Goal: Navigation & Orientation: Find specific page/section

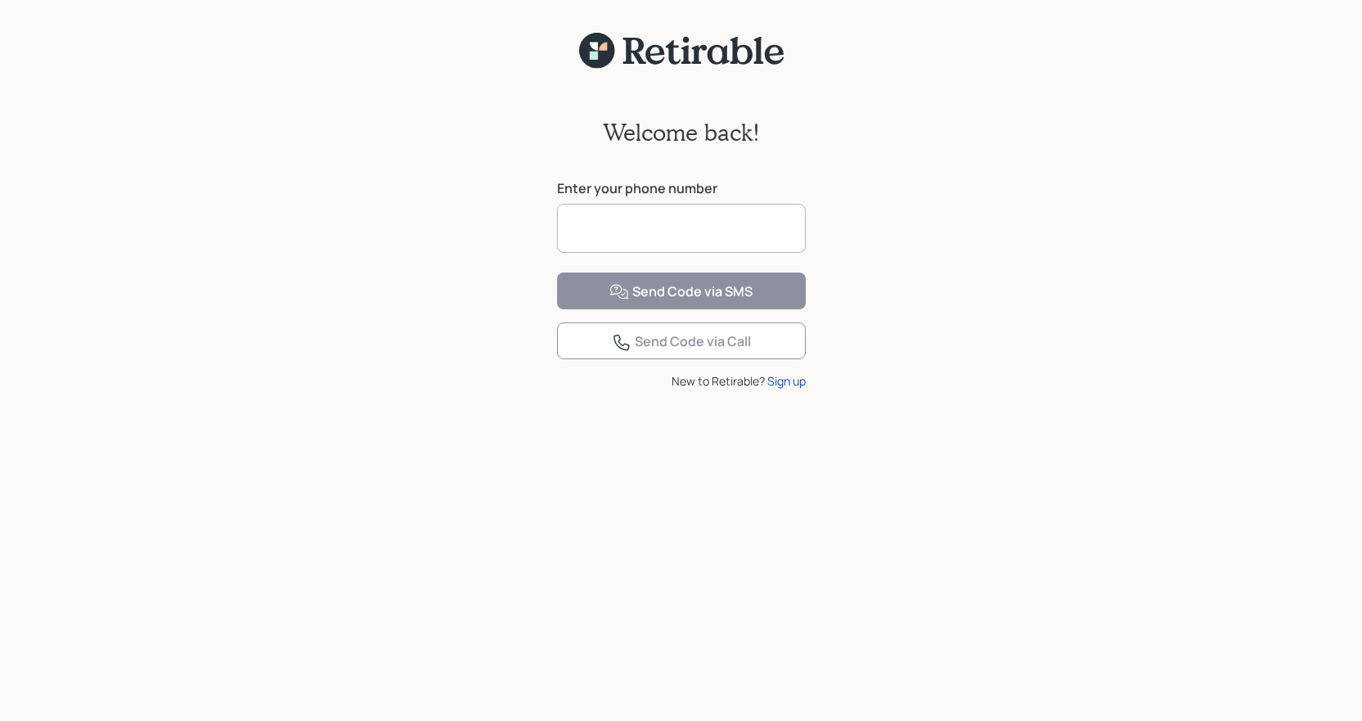
click at [707, 217] on input at bounding box center [681, 228] width 249 height 49
click at [685, 229] on input at bounding box center [681, 228] width 249 height 49
type input "**********"
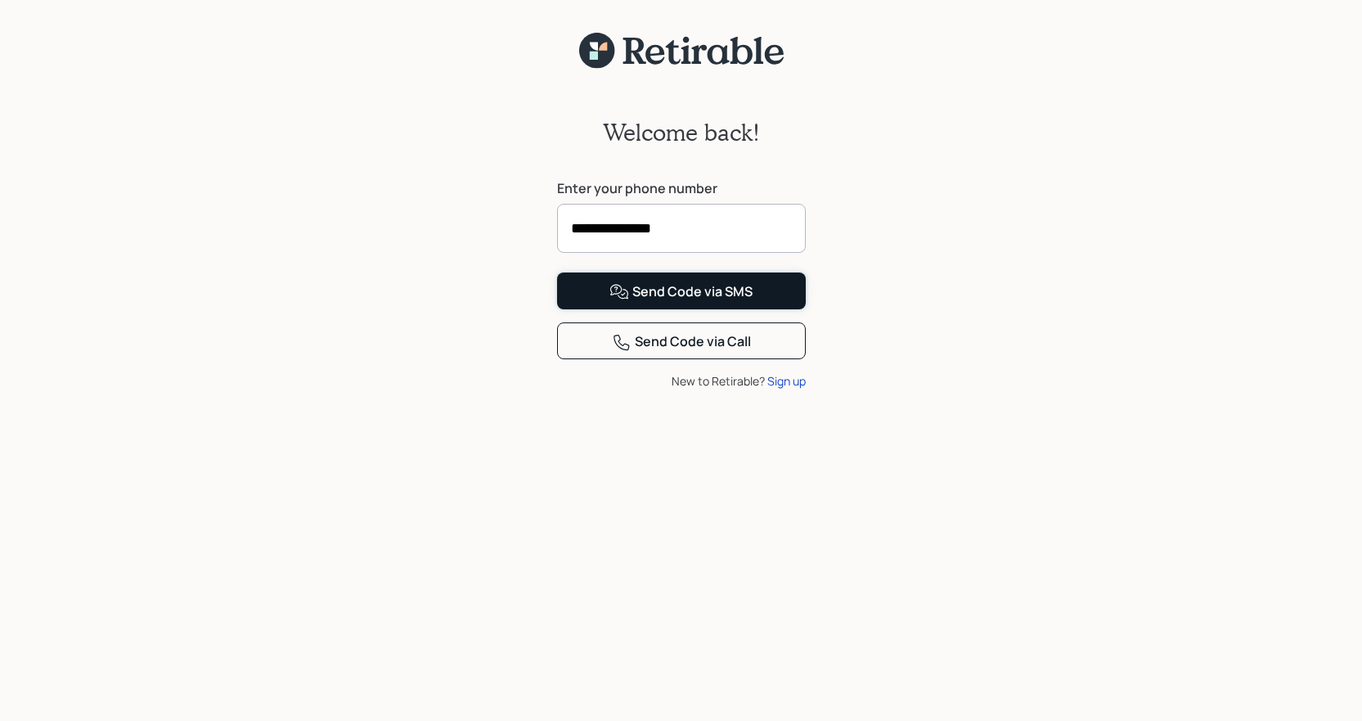
click at [727, 309] on button "Send Code via SMS" at bounding box center [681, 290] width 249 height 37
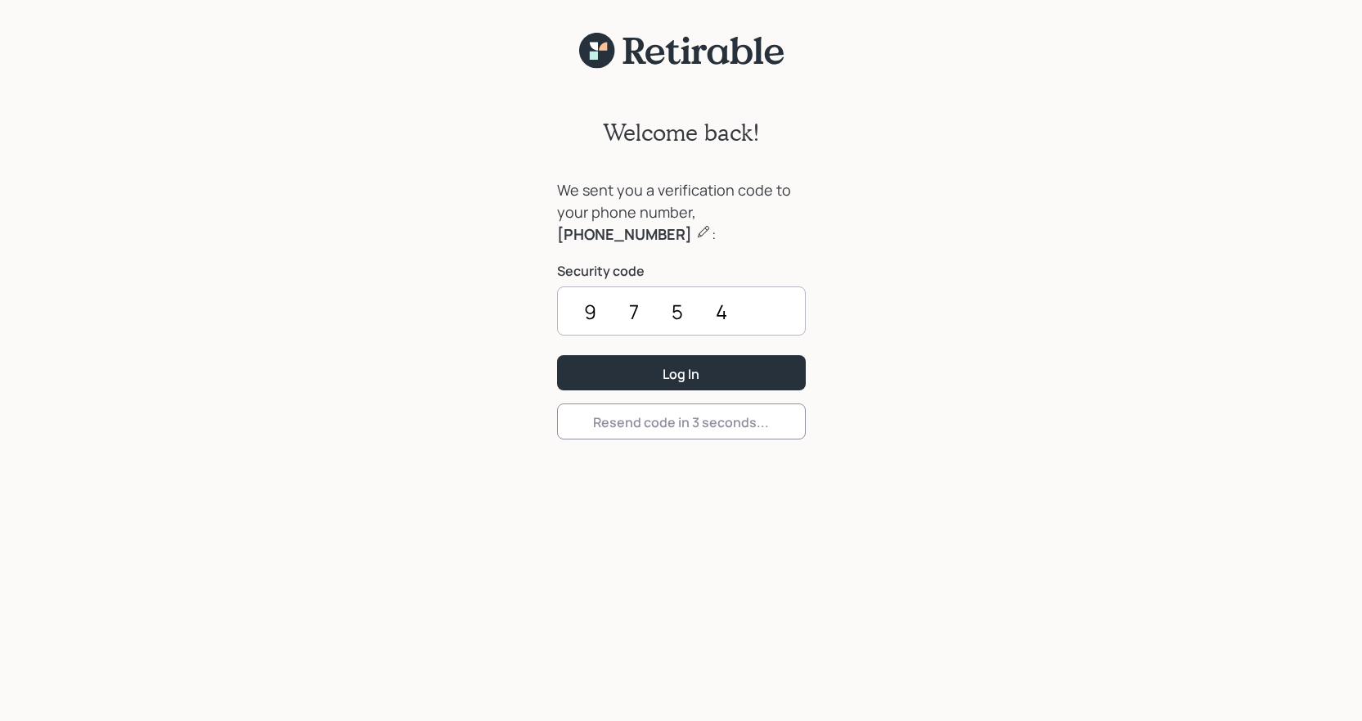
type input "9754"
click at [557, 355] on button "Log In" at bounding box center [681, 372] width 249 height 35
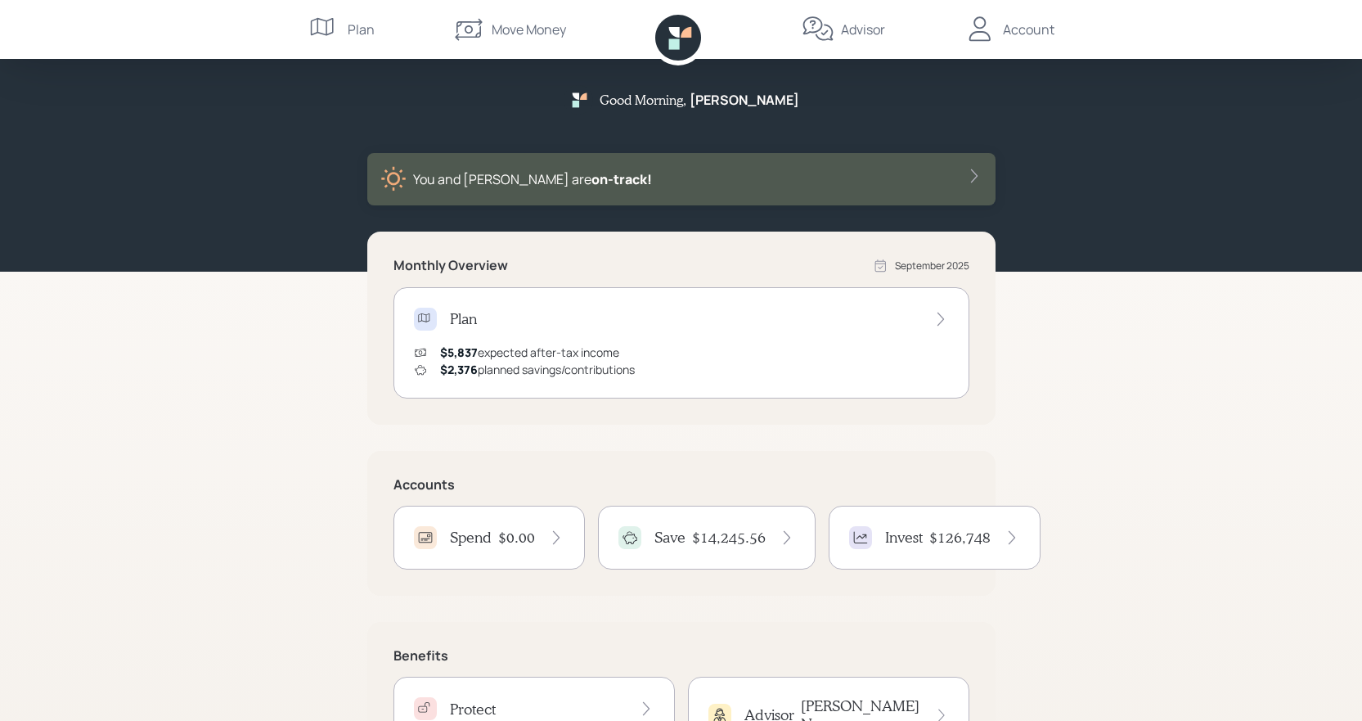
scroll to position [102, 0]
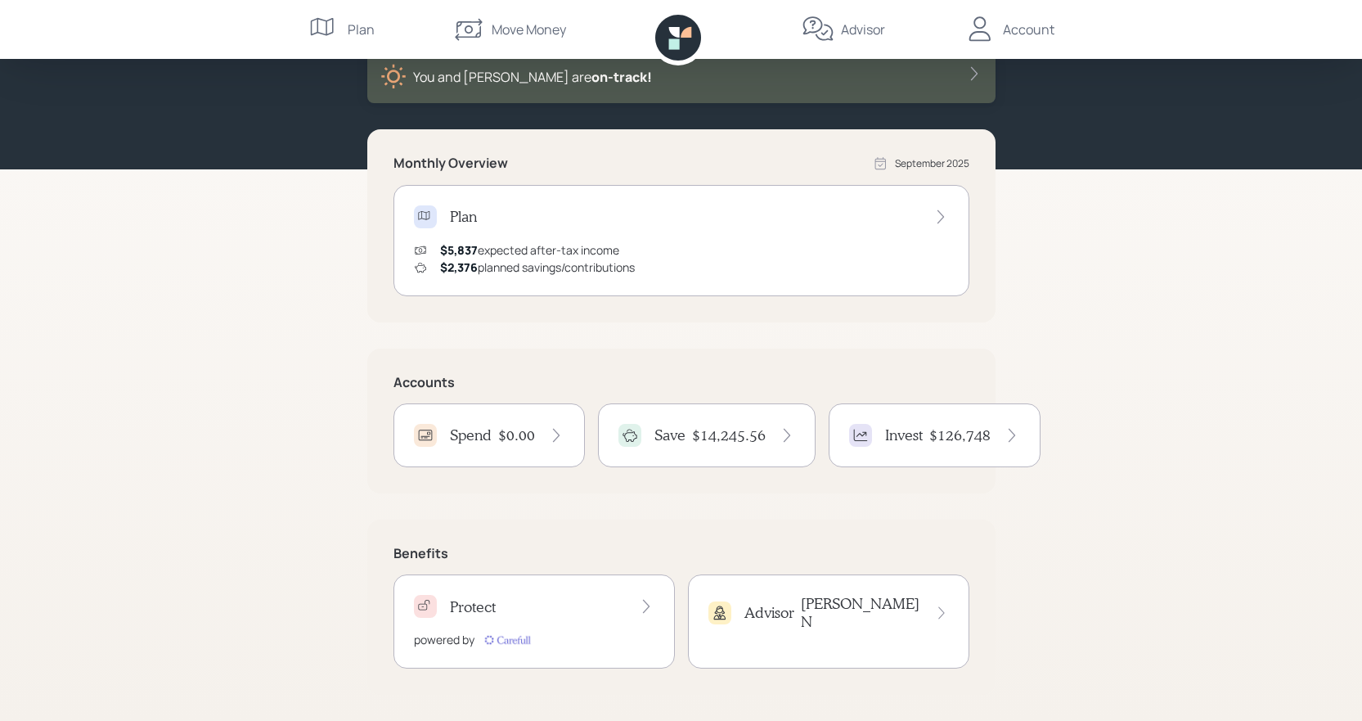
click at [696, 431] on h4 "$14,245.56" at bounding box center [729, 435] width 74 height 18
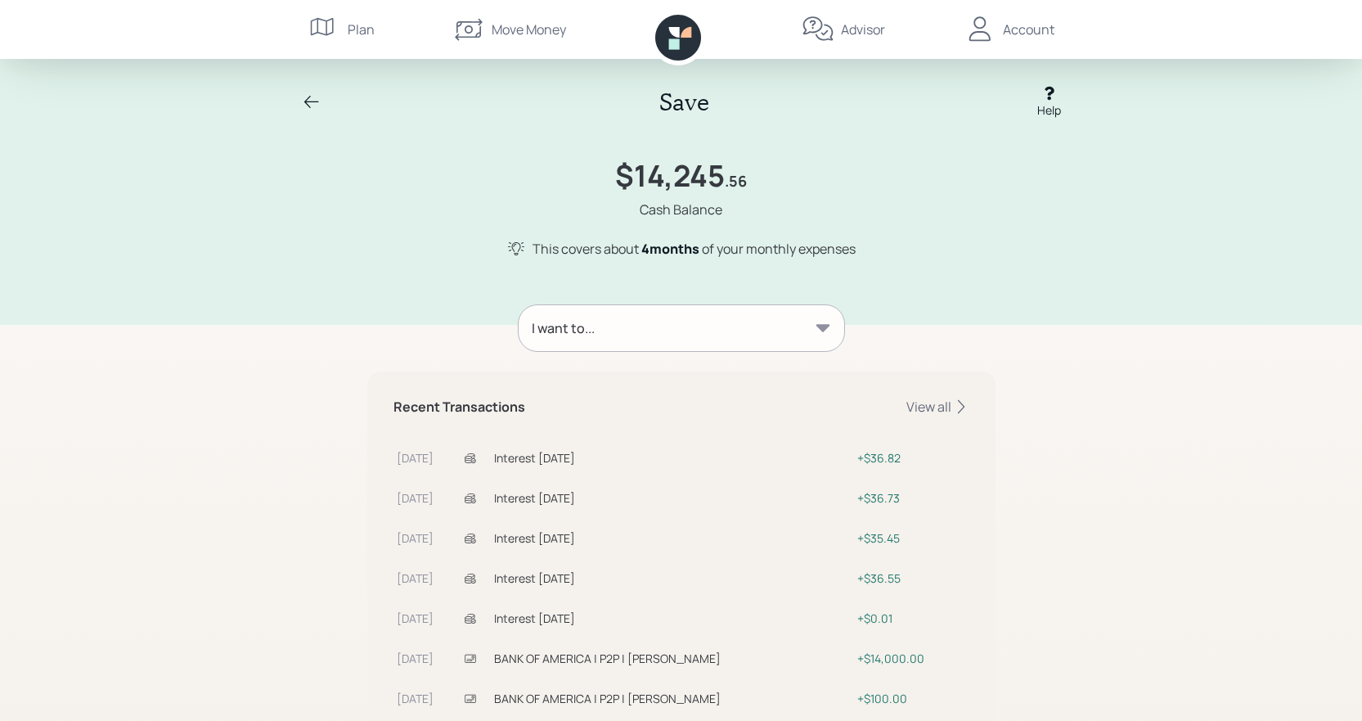
drag, startPoint x: 349, startPoint y: 21, endPoint x: 347, endPoint y: 30, distance: 9.1
click at [348, 30] on div "Plan" at bounding box center [361, 30] width 27 height 20
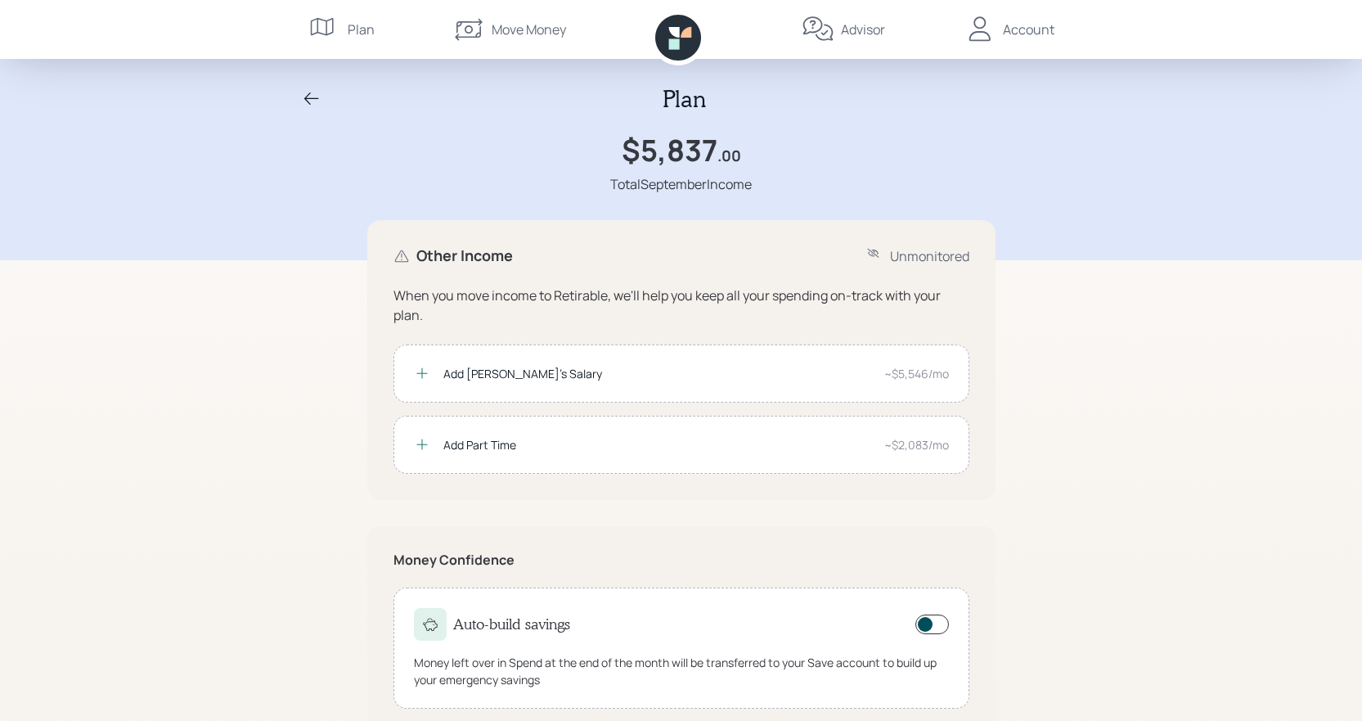
click at [1007, 32] on div "Account" at bounding box center [1029, 30] width 52 height 20
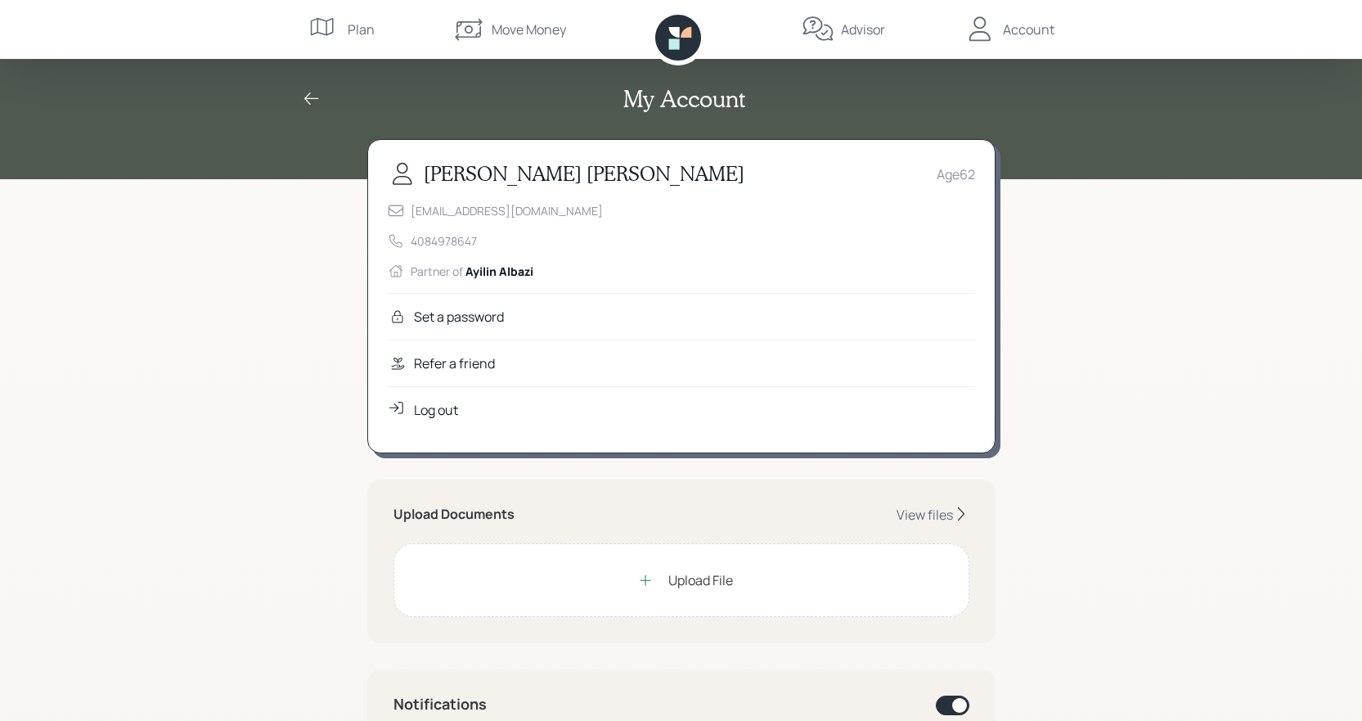
click at [687, 39] on icon at bounding box center [678, 38] width 46 height 46
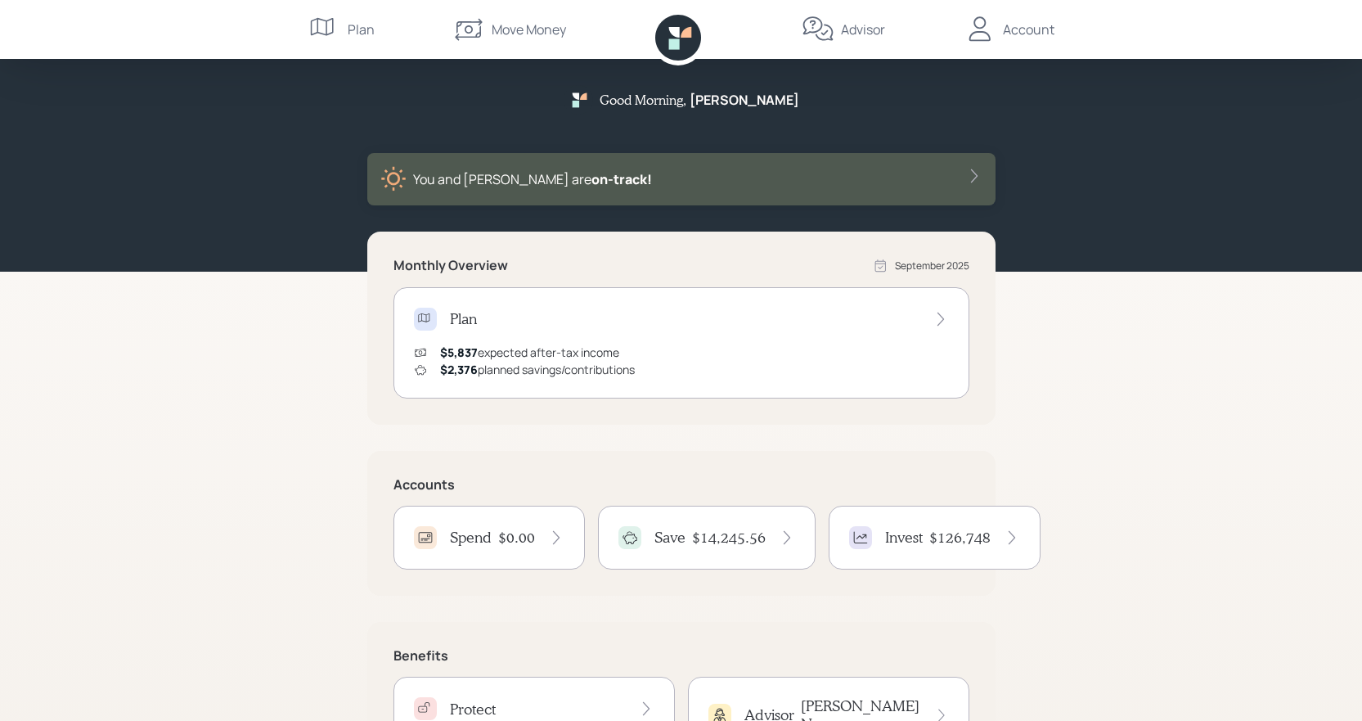
scroll to position [102, 0]
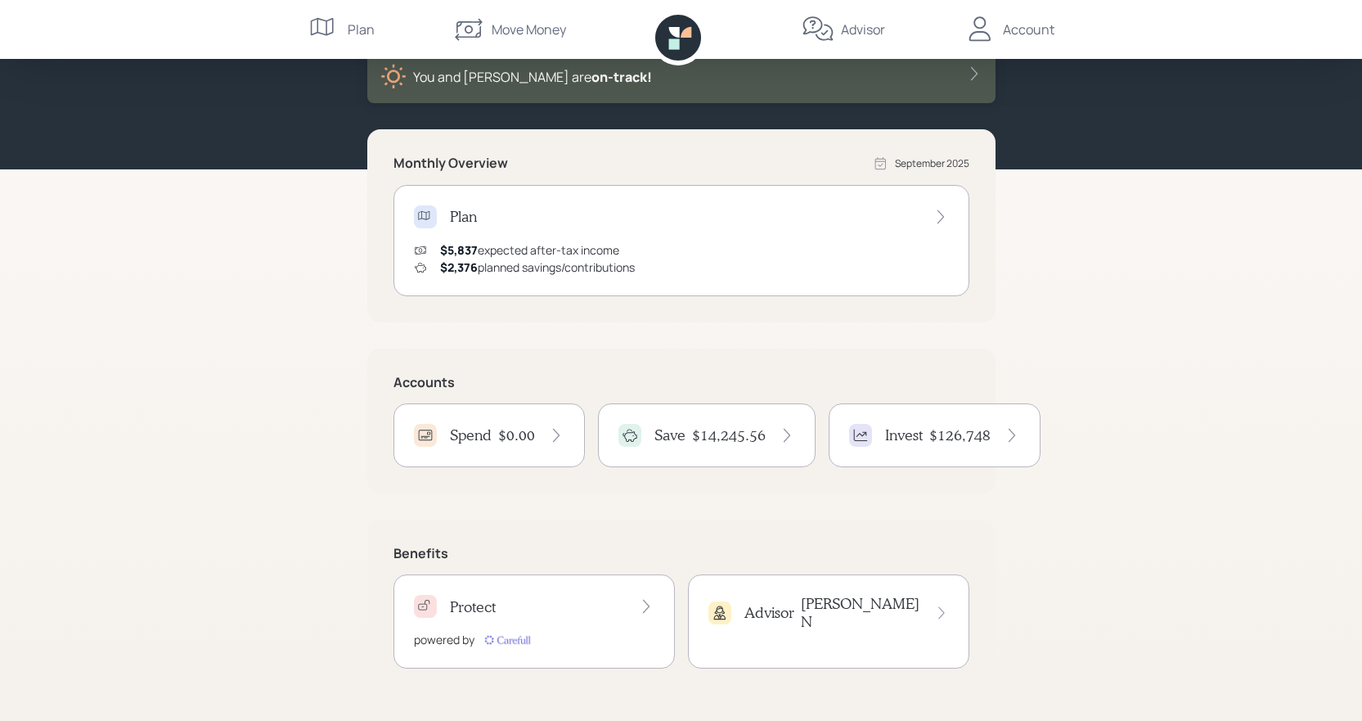
click at [779, 427] on icon at bounding box center [787, 435] width 16 height 16
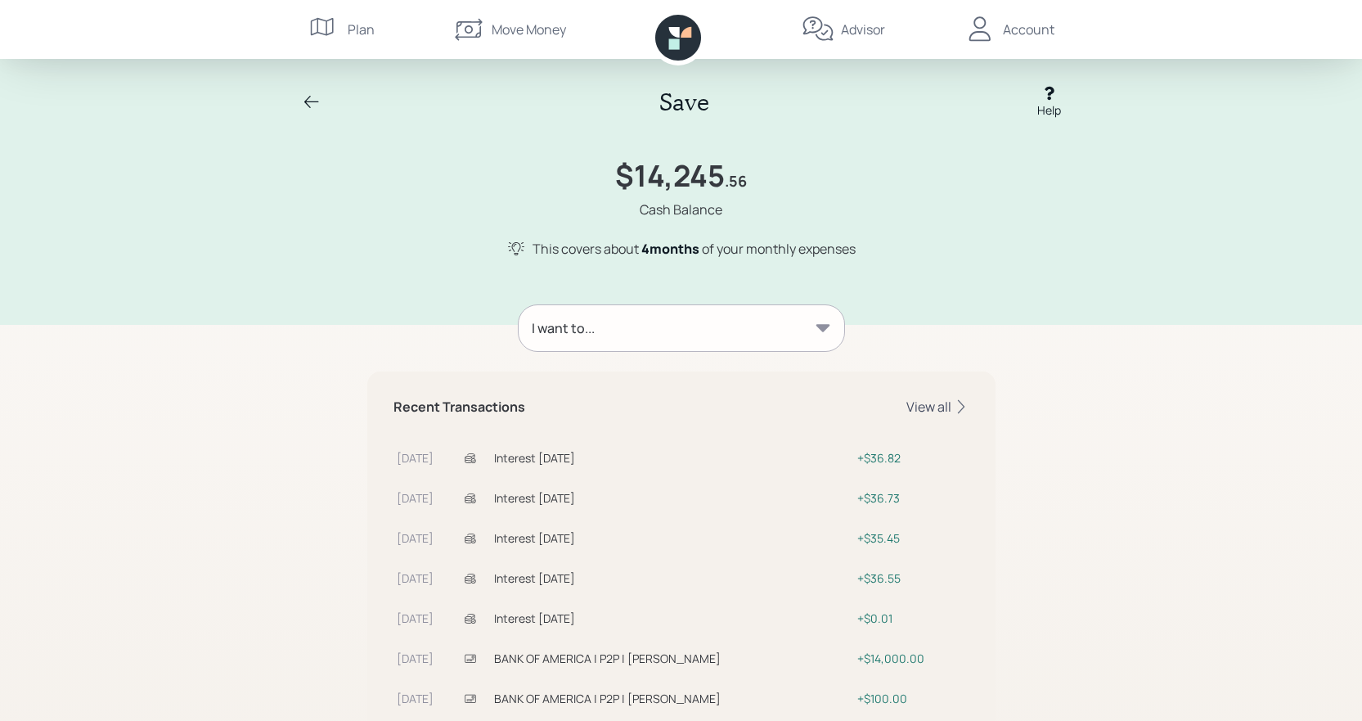
click at [932, 404] on div "View all" at bounding box center [938, 407] width 63 height 18
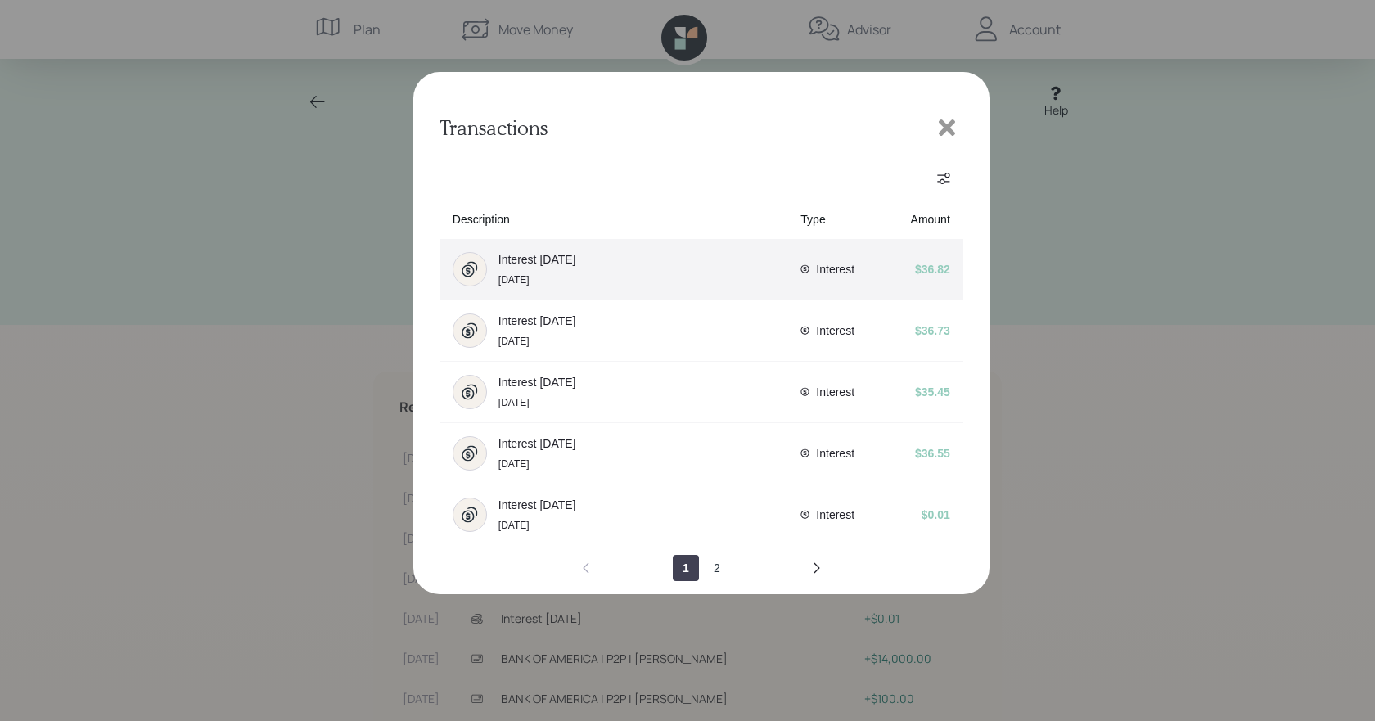
click at [476, 258] on div "avatar" at bounding box center [470, 269] width 34 height 34
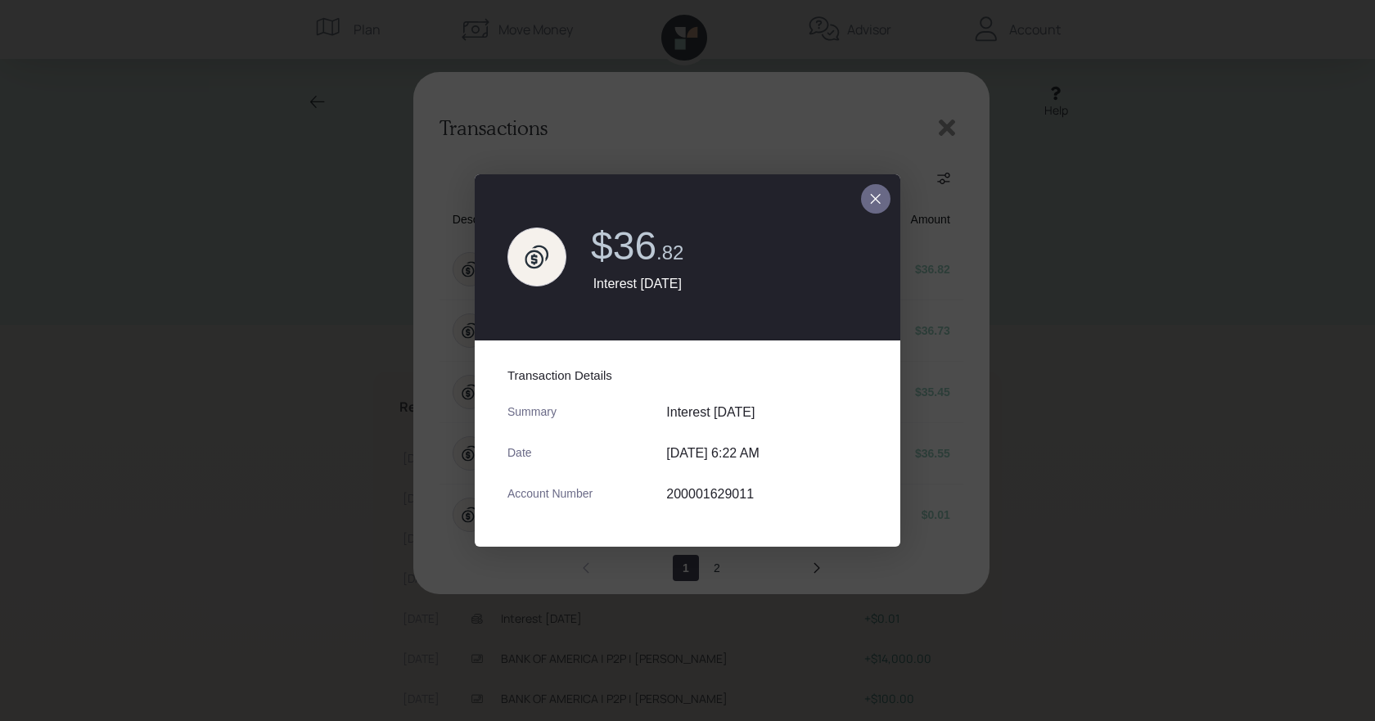
click at [865, 192] on button "close dialog" at bounding box center [875, 198] width 29 height 29
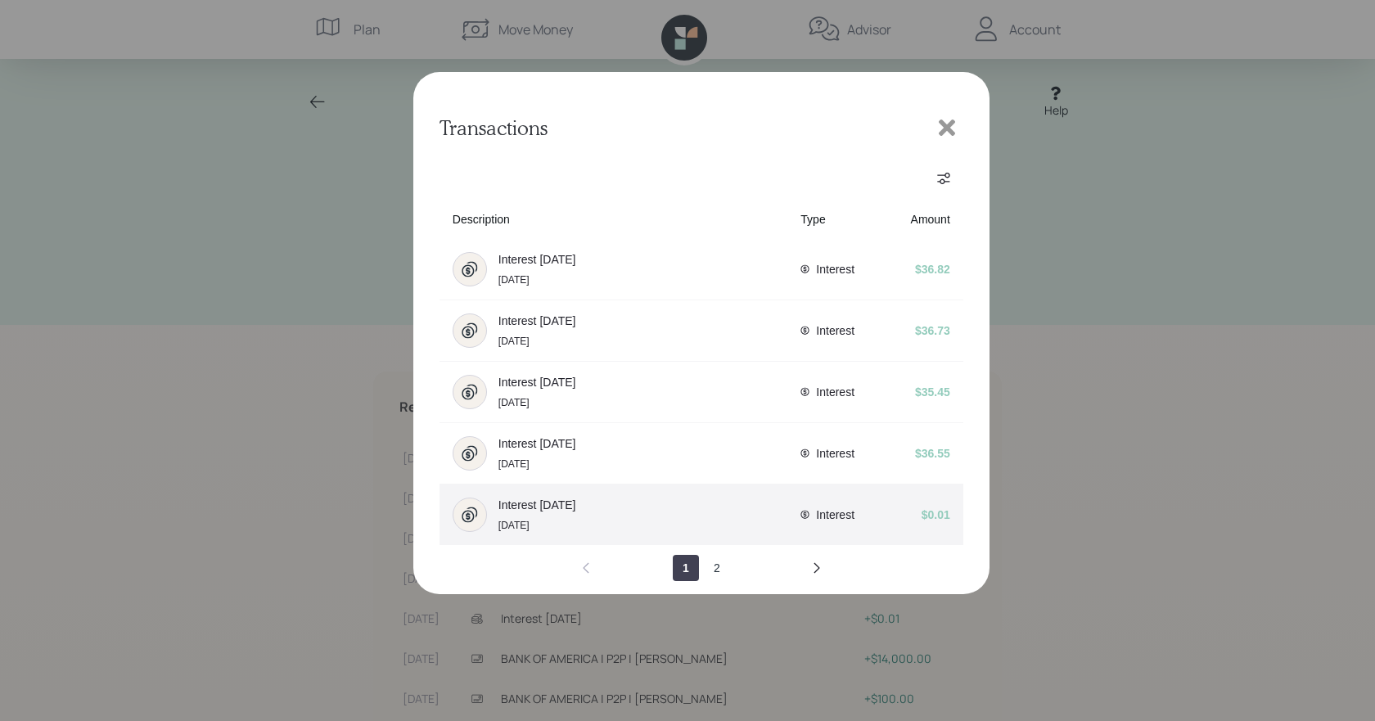
click at [529, 507] on span "Interest [DATE]" at bounding box center [537, 504] width 78 height 13
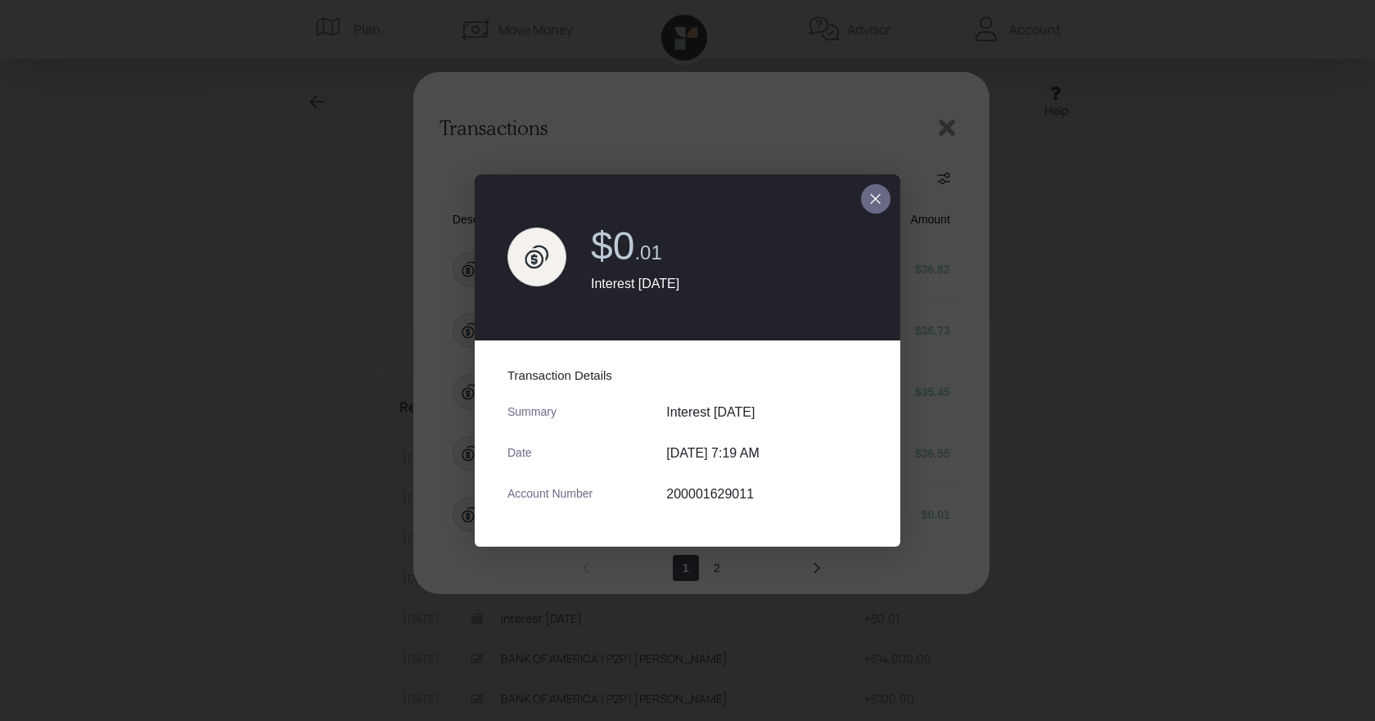
click at [885, 199] on button "close dialog" at bounding box center [875, 198] width 29 height 29
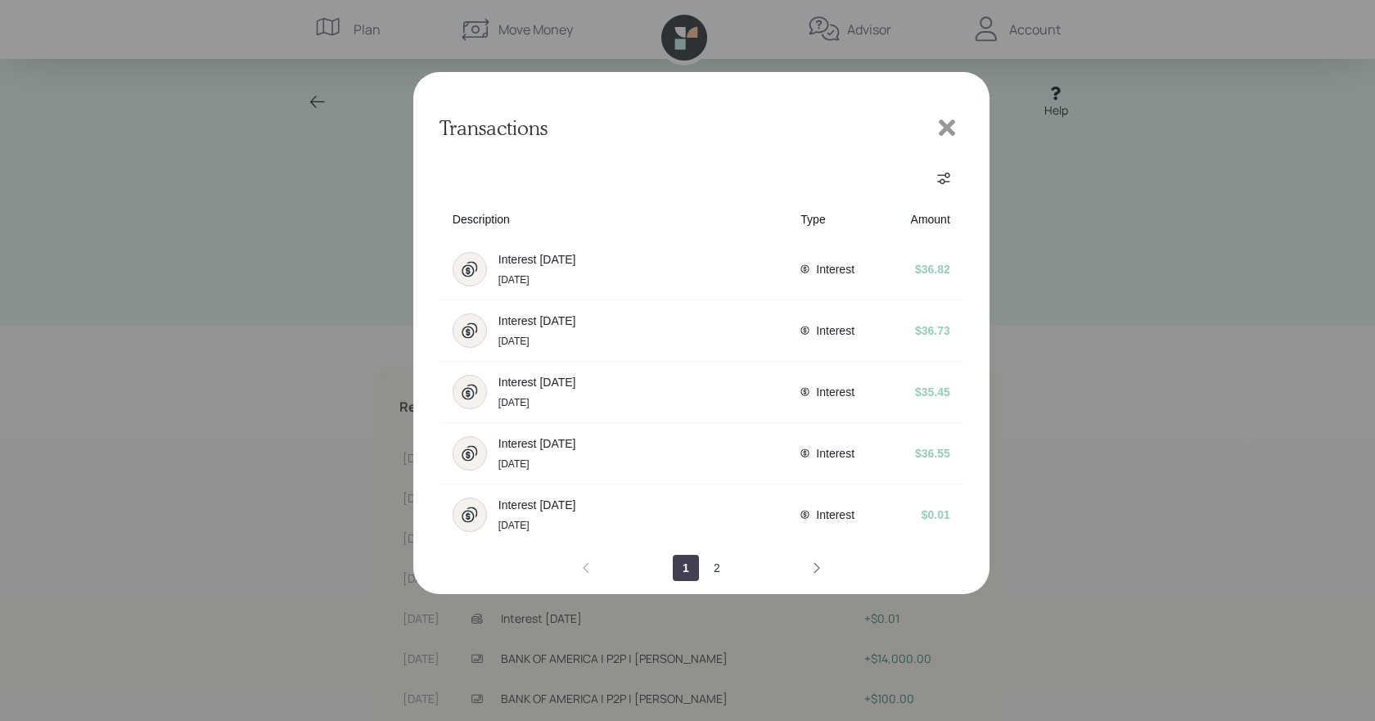
click at [817, 567] on icon "next page" at bounding box center [816, 567] width 13 height 13
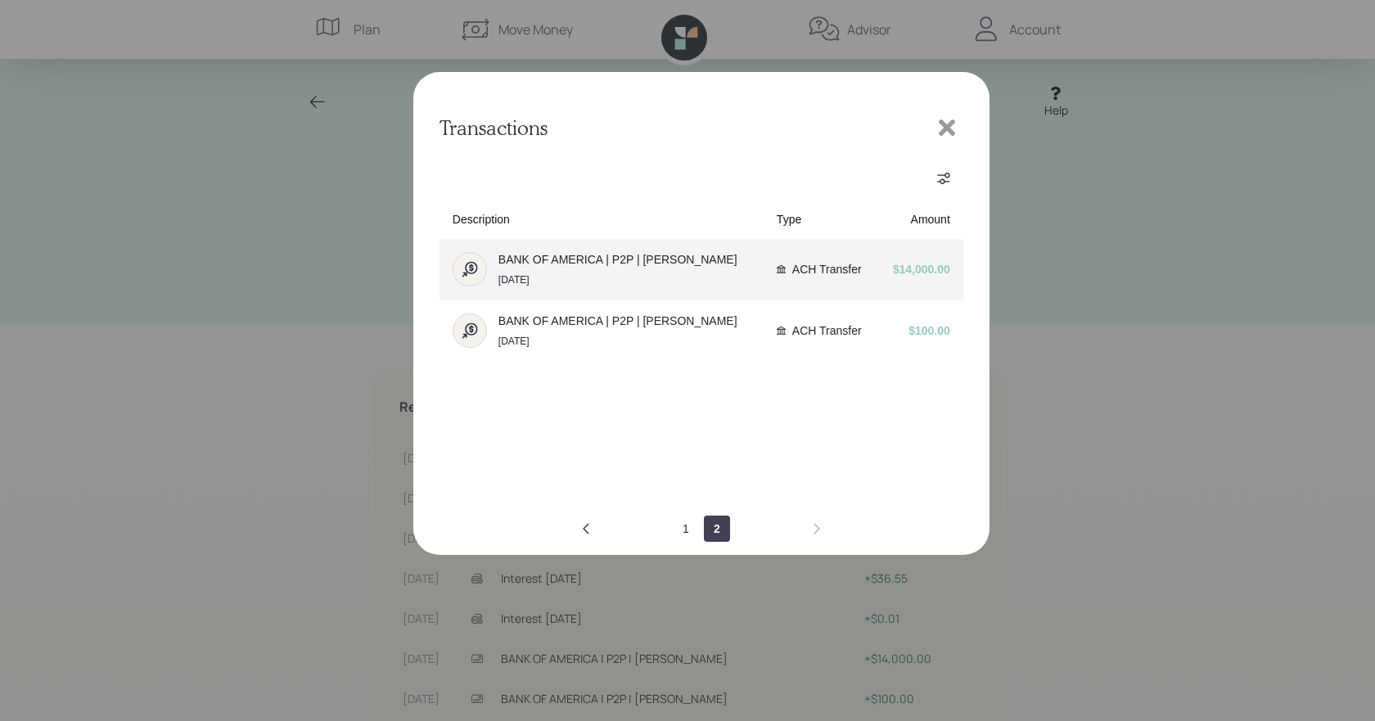
click at [665, 255] on span "BANK OF AMERICA | P2P | [PERSON_NAME]" at bounding box center [617, 259] width 239 height 13
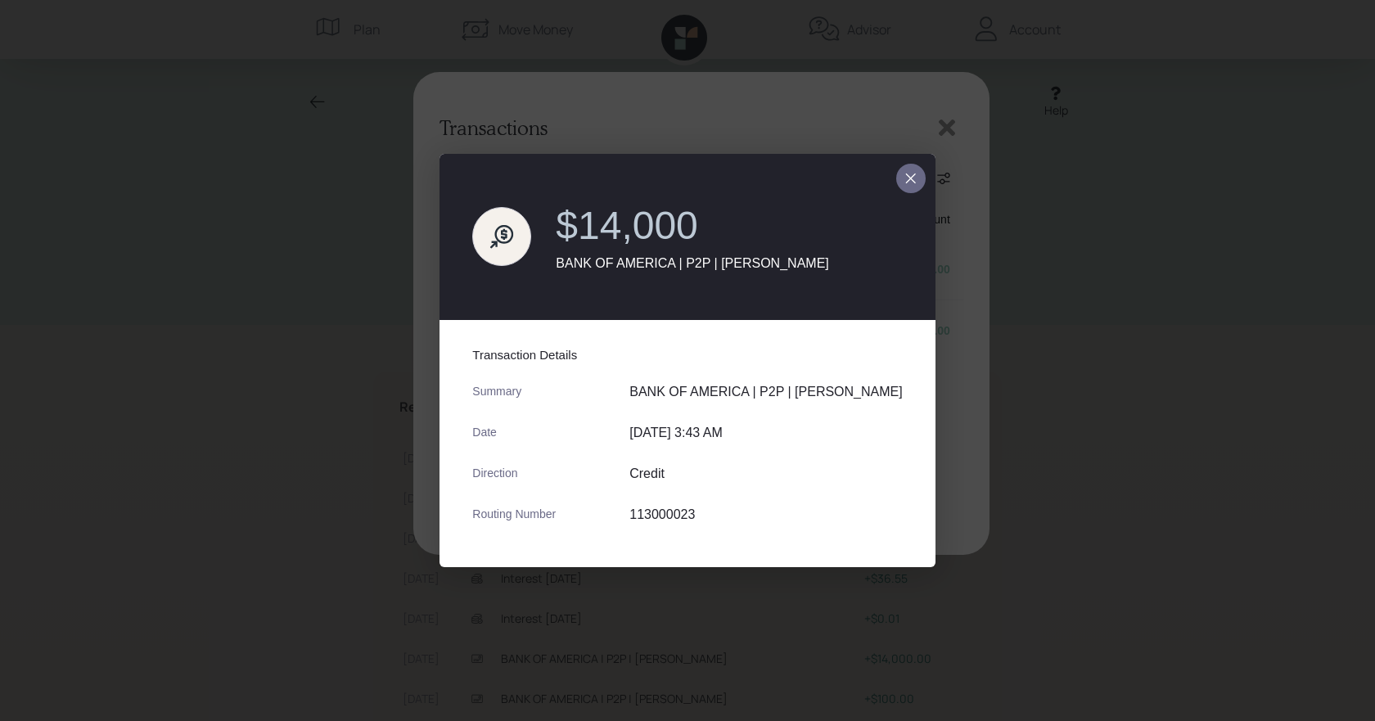
click at [915, 179] on icon "close dialog" at bounding box center [910, 179] width 13 height 20
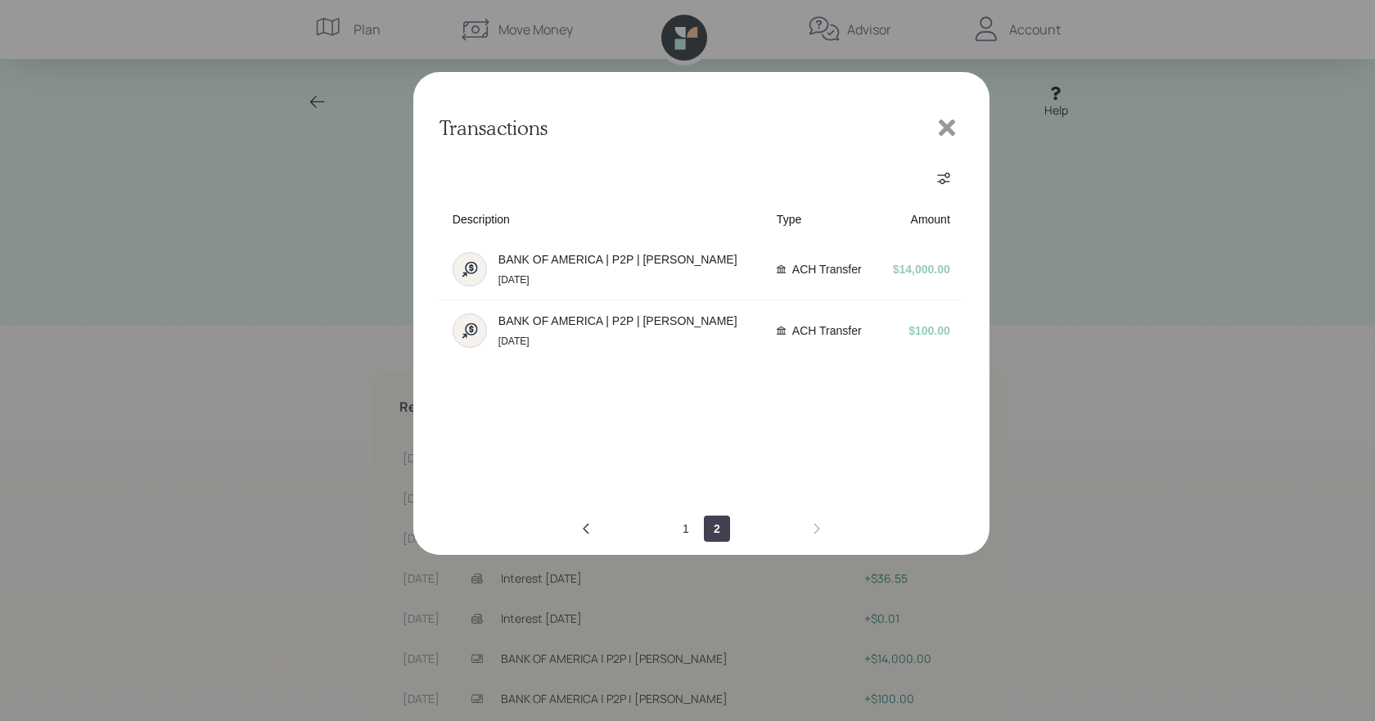
click at [953, 119] on icon at bounding box center [947, 127] width 25 height 25
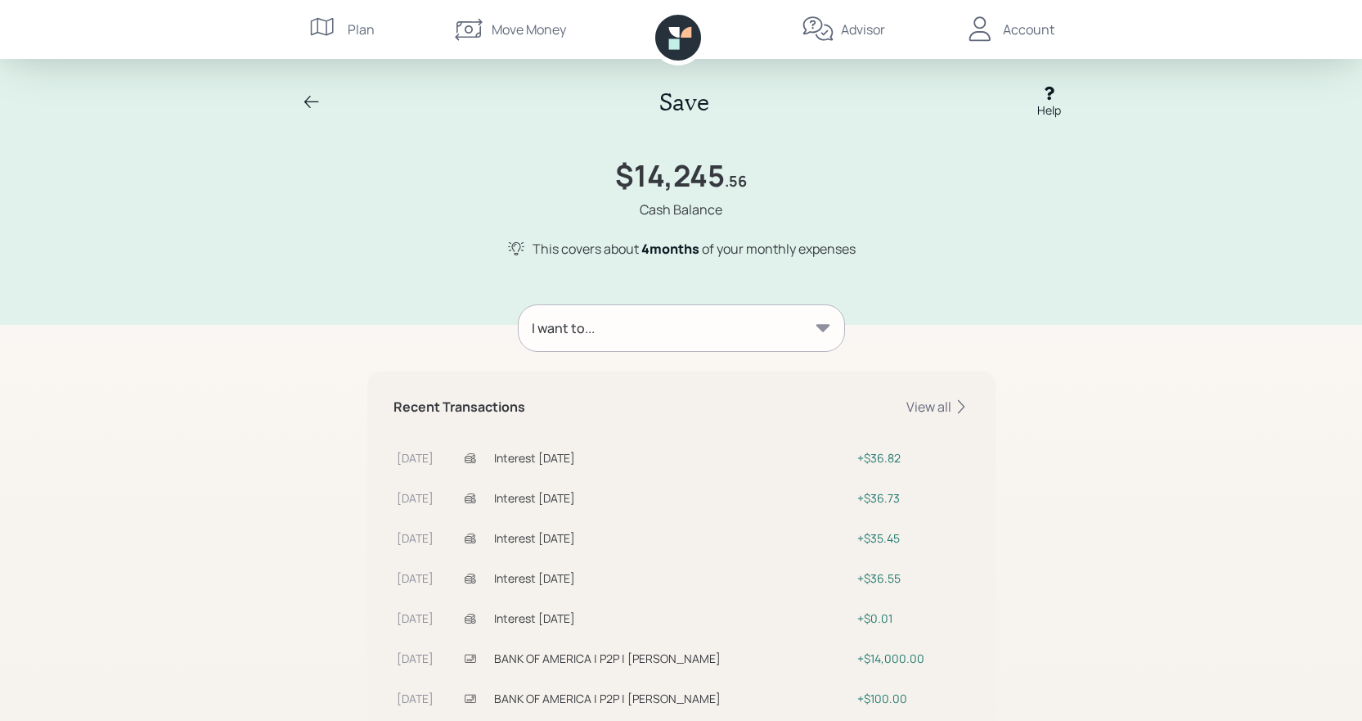
click at [1054, 101] on icon at bounding box center [1050, 93] width 16 height 16
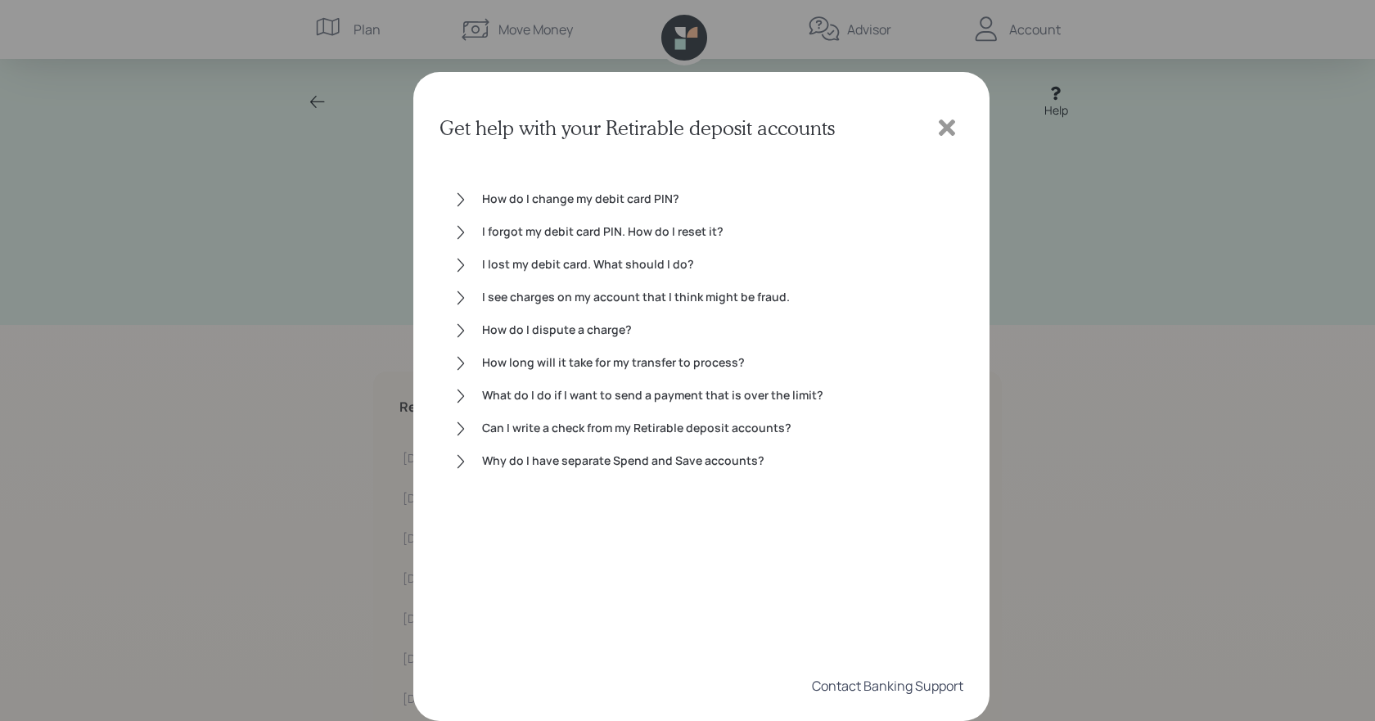
click at [898, 685] on div "Contact Banking Support" at bounding box center [887, 686] width 151 height 18
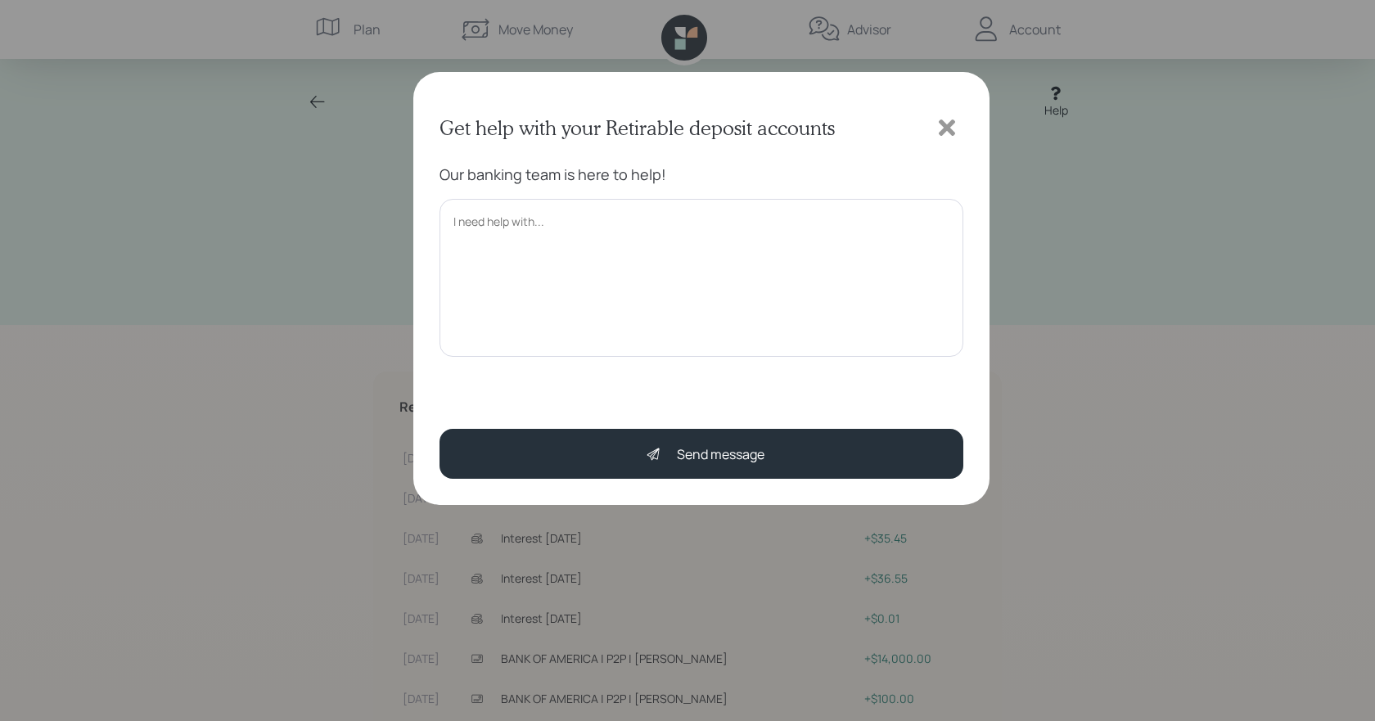
click at [944, 122] on icon at bounding box center [947, 127] width 25 height 25
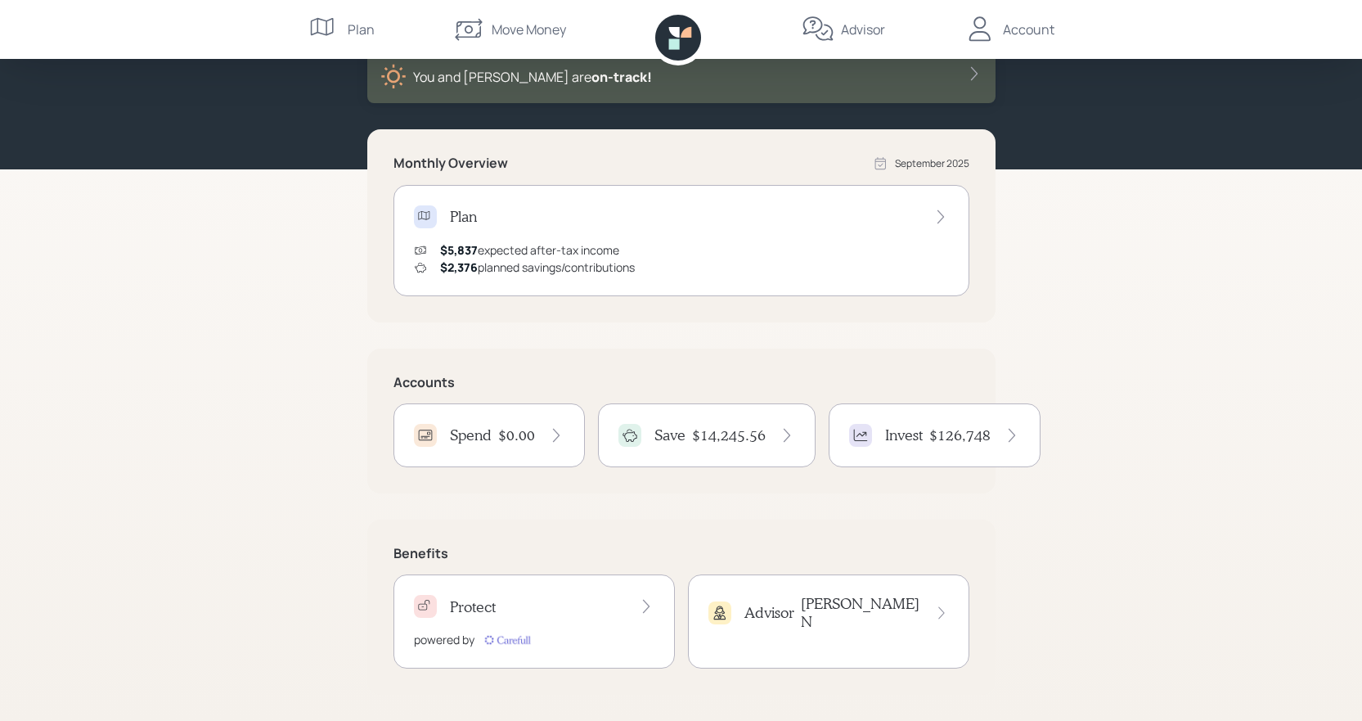
scroll to position [20, 0]
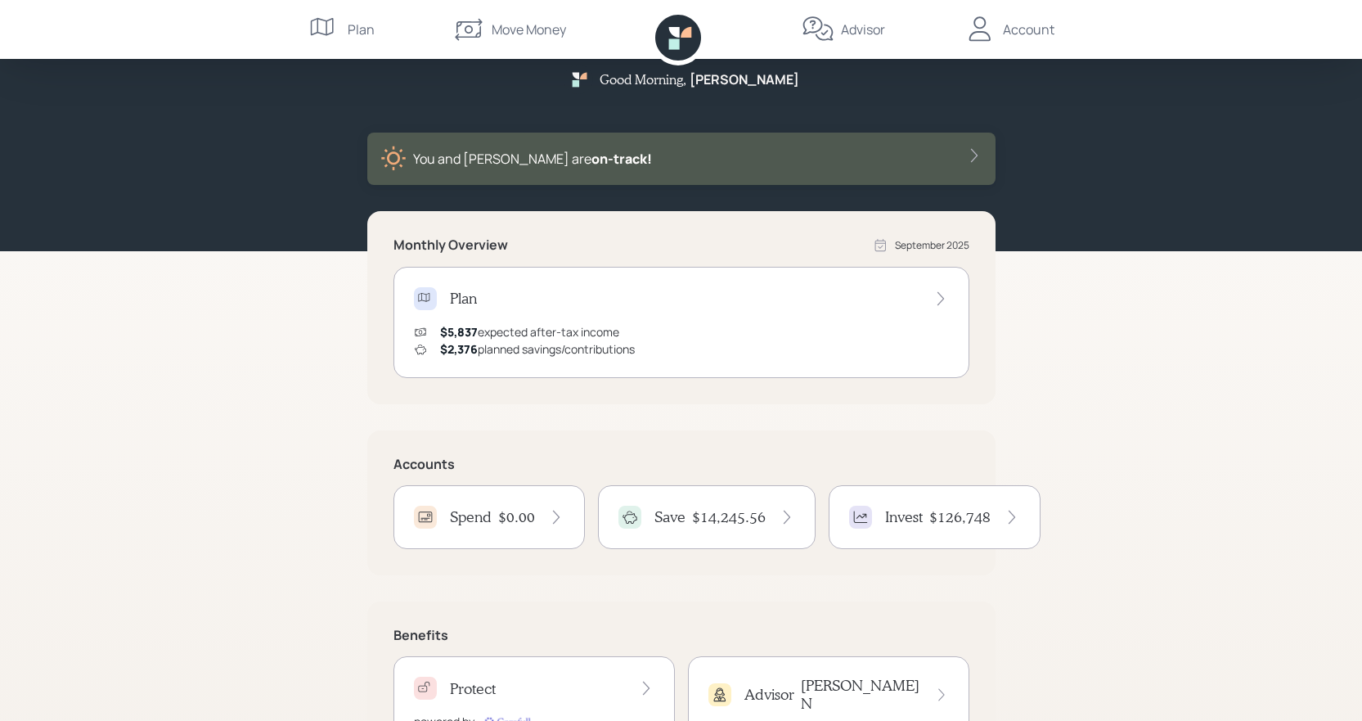
click at [984, 158] on div "You and Ayilin are on‑track!" at bounding box center [681, 159] width 628 height 52
click at [976, 155] on icon at bounding box center [974, 155] width 16 height 16
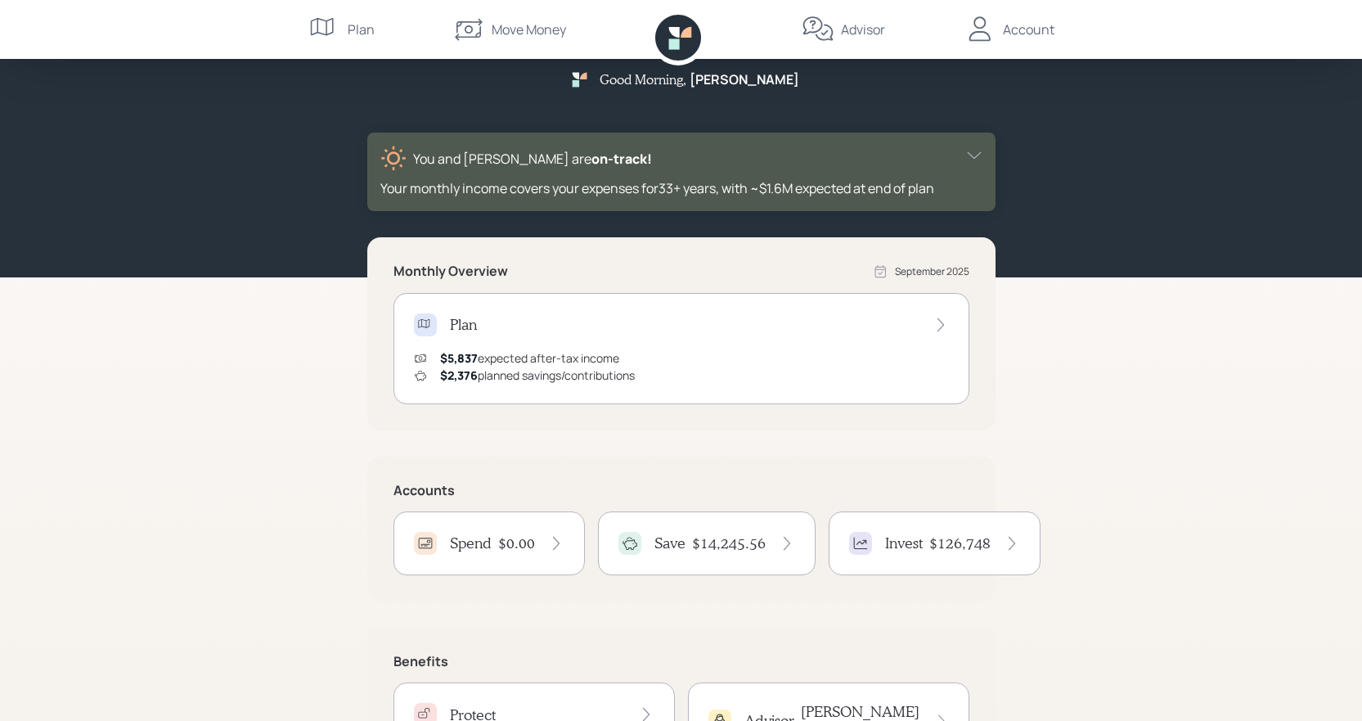
click at [1092, 384] on div "Good Morning , [PERSON_NAME] You and [PERSON_NAME] are on‑track! Your monthly i…" at bounding box center [681, 404] width 1362 height 849
click at [971, 150] on icon at bounding box center [974, 155] width 16 height 16
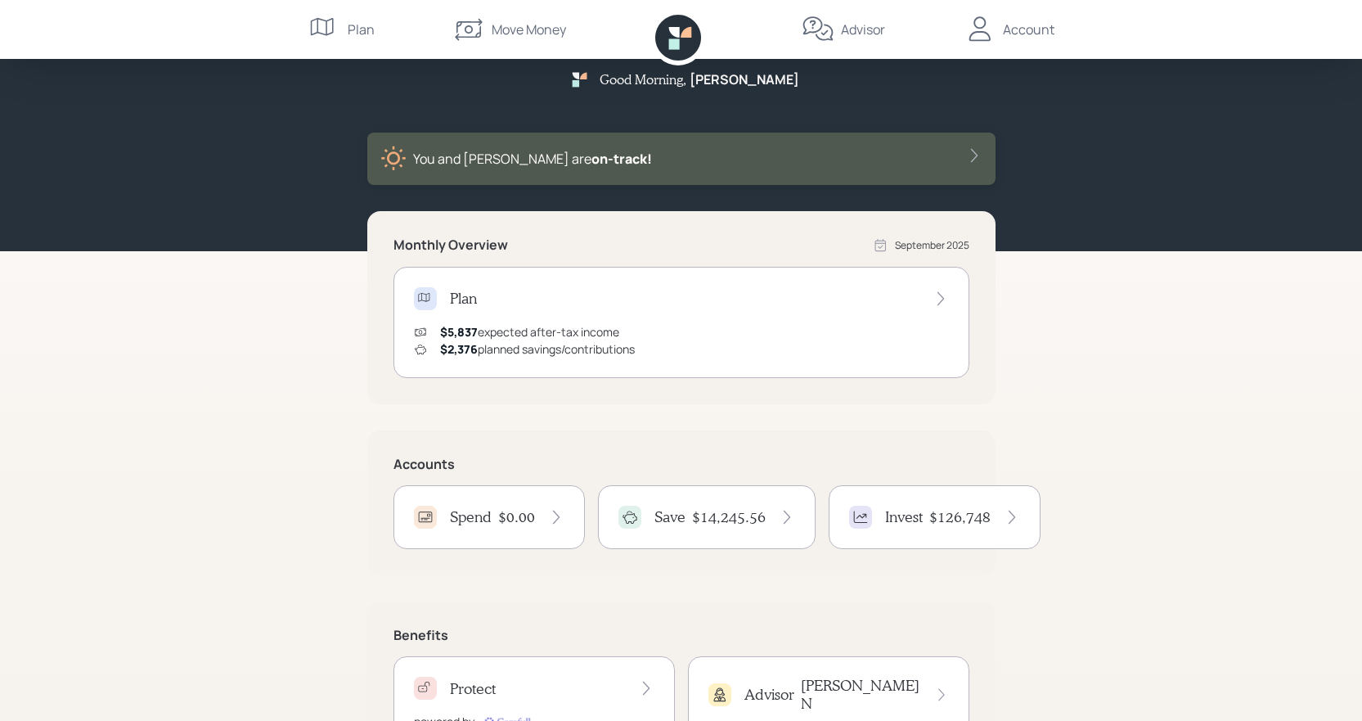
click at [1029, 23] on div "Account" at bounding box center [1029, 30] width 52 height 20
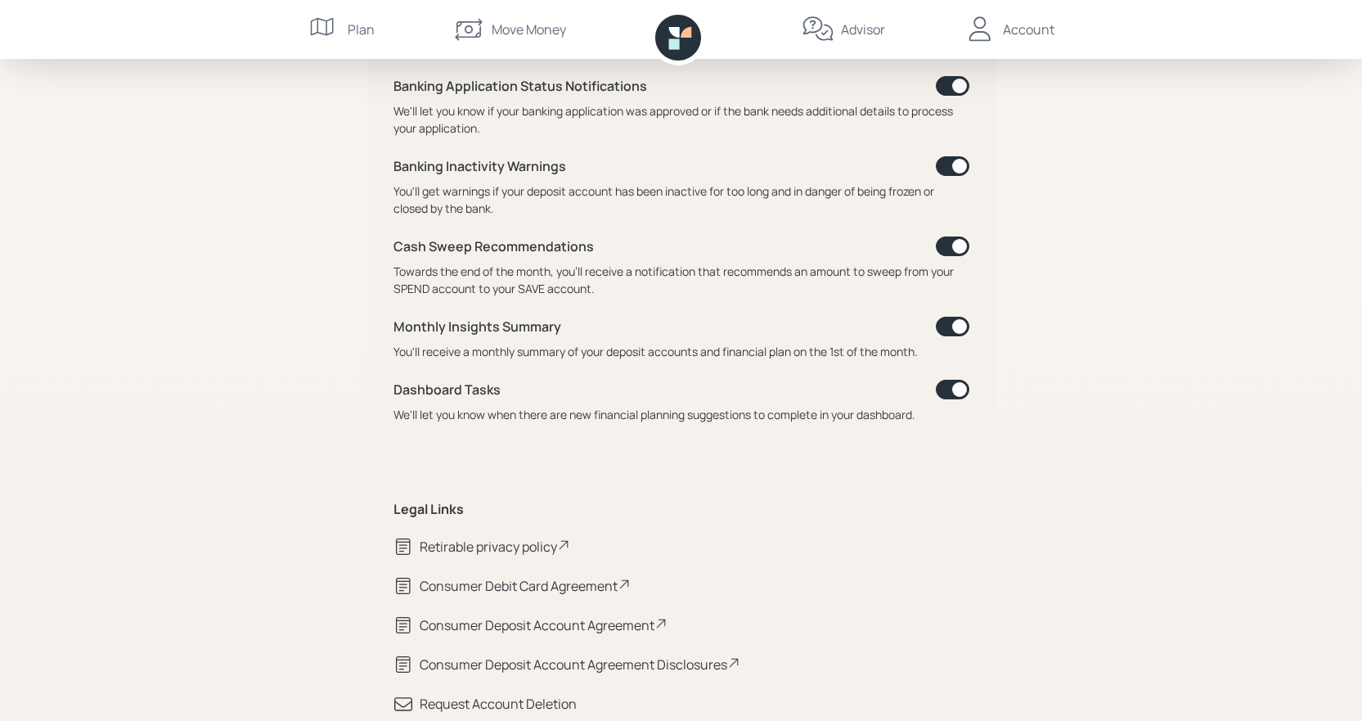
scroll to position [781, 0]
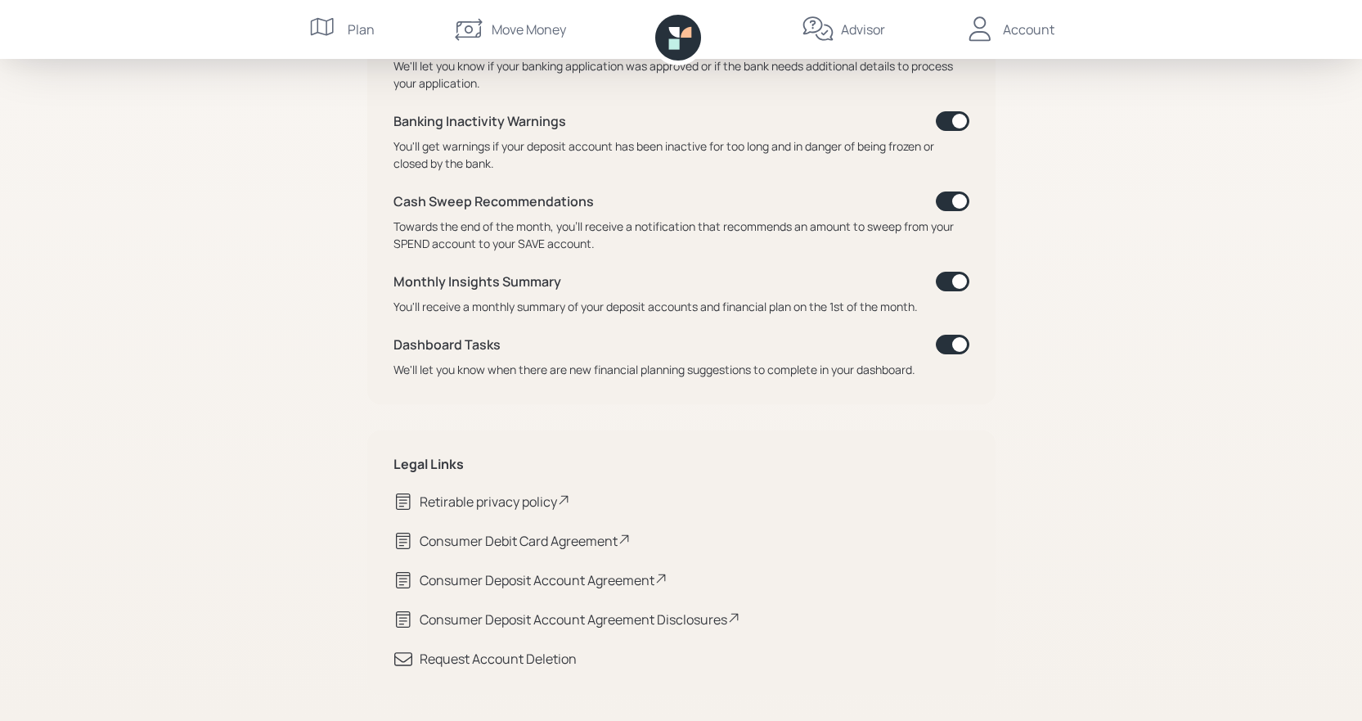
click at [482, 504] on div "Retirable privacy policy" at bounding box center [495, 502] width 151 height 20
click at [525, 537] on div "Consumer Debit Card Agreement" at bounding box center [525, 541] width 211 height 20
